Goal: Navigation & Orientation: Find specific page/section

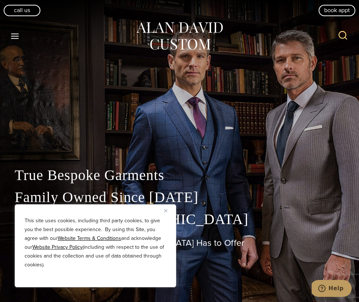
click at [166, 212] on img "Close" at bounding box center [165, 210] width 3 height 3
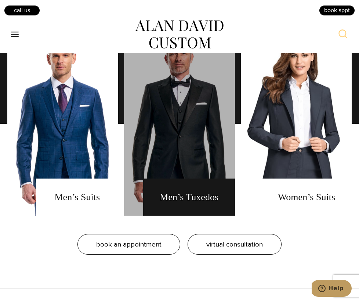
scroll to position [523, 0]
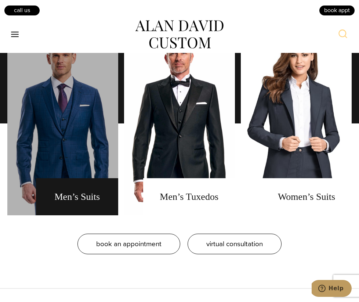
click at [95, 194] on link "men's suits" at bounding box center [62, 124] width 111 height 184
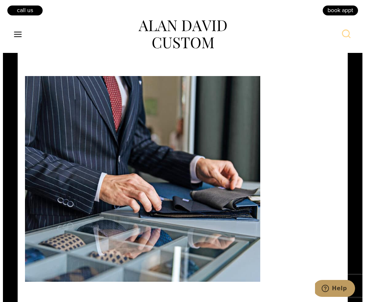
scroll to position [1565, 0]
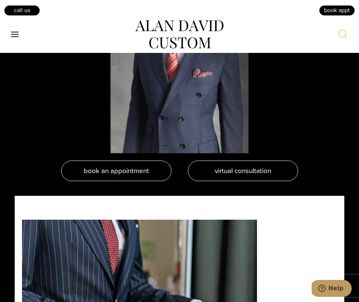
click at [20, 33] on button "Toggle Menu" at bounding box center [14, 34] width 15 height 13
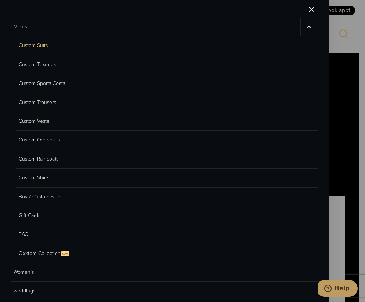
scroll to position [0, 0]
click at [36, 46] on link "Custom Suits" at bounding box center [166, 45] width 301 height 19
